Goal: Transaction & Acquisition: Purchase product/service

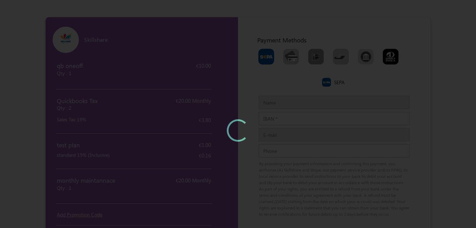
type input "[PERSON_NAME] A"
type input "[PERSON_NAME][EMAIL_ADDRESS][DOMAIN_NAME]"
type input "2434313123123"
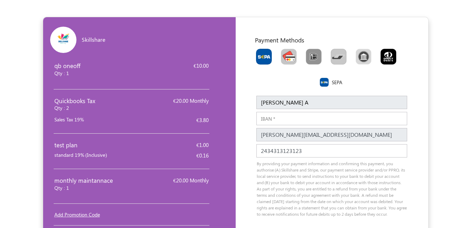
click at [287, 59] on img "Toolbar with button groups" at bounding box center [289, 57] width 16 height 16
click at [286, 53] on input "Toolbar with button groups" at bounding box center [283, 51] width 5 height 5
radio input "true"
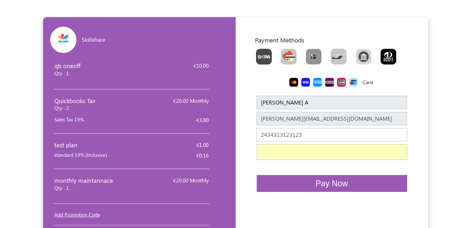
click at [340, 189] on button "Pay Now" at bounding box center [332, 183] width 151 height 17
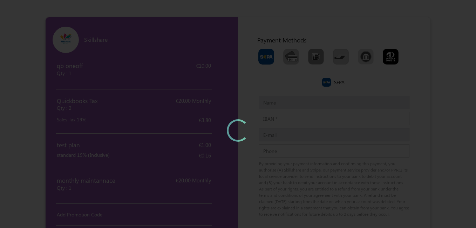
type input "mohamed"
type input "mohamed.dalha@myfundbox.de"
type input "9582536329586"
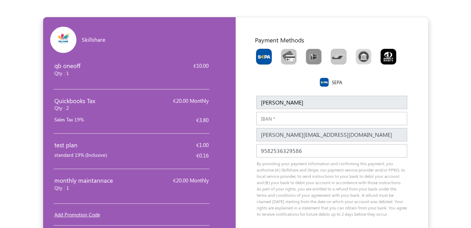
click at [287, 119] on input "IBAN" at bounding box center [331, 118] width 151 height 13
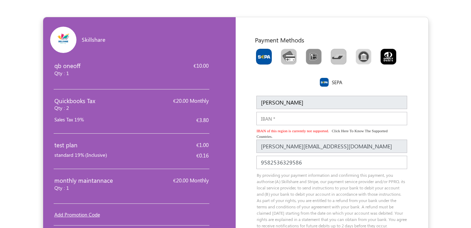
paste input "DE89 3704 0044 0532 0130 00"
type input "DE89370400440532013000"
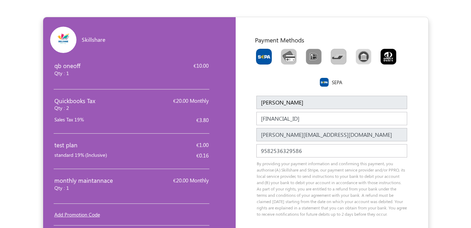
click at [249, 178] on div "Enter your details Company Name Mohamed Name mohamed Name should be atleast 3 c…" at bounding box center [332, 159] width 175 height 141
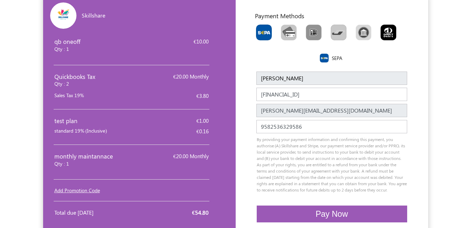
scroll to position [51, 0]
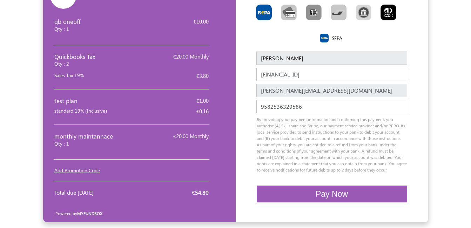
click at [292, 193] on button "Pay Now" at bounding box center [332, 194] width 151 height 17
